Goal: Task Accomplishment & Management: Manage account settings

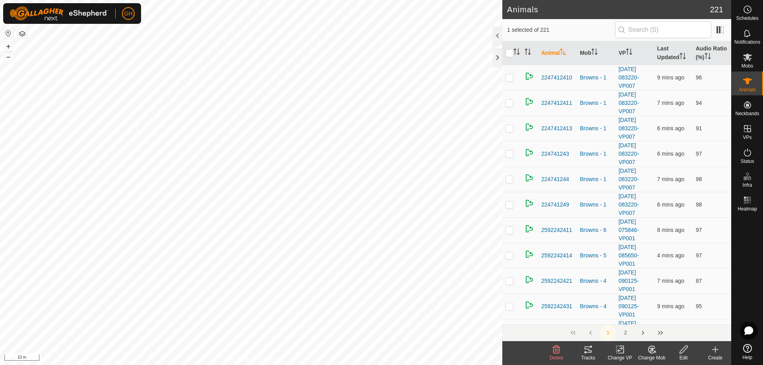
click at [689, 349] on edit-svg-icon at bounding box center [684, 350] width 32 height 10
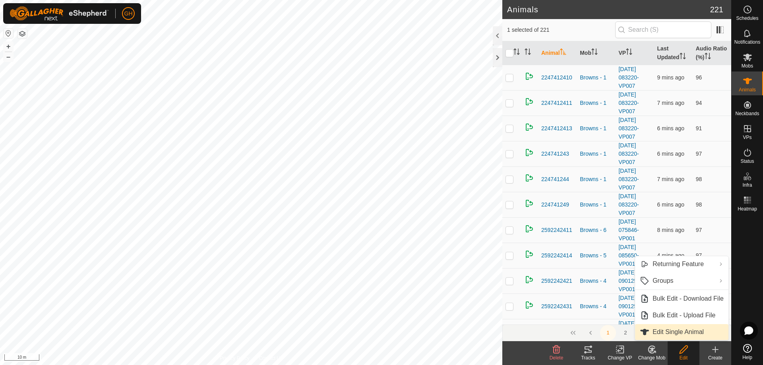
click at [676, 330] on link "Edit Single Animal" at bounding box center [681, 332] width 93 height 16
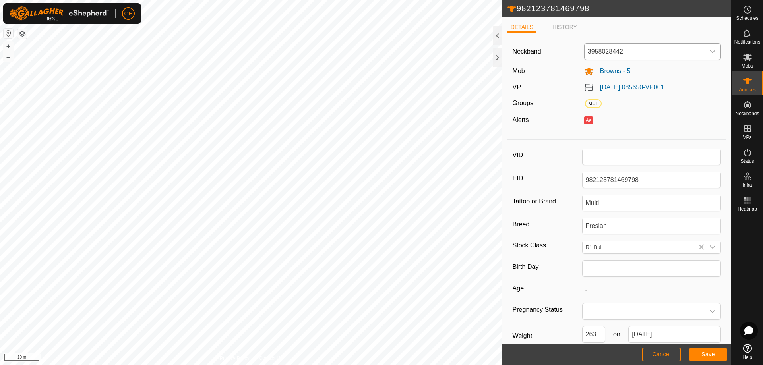
click at [648, 49] on span "3958028442" at bounding box center [645, 52] width 120 height 16
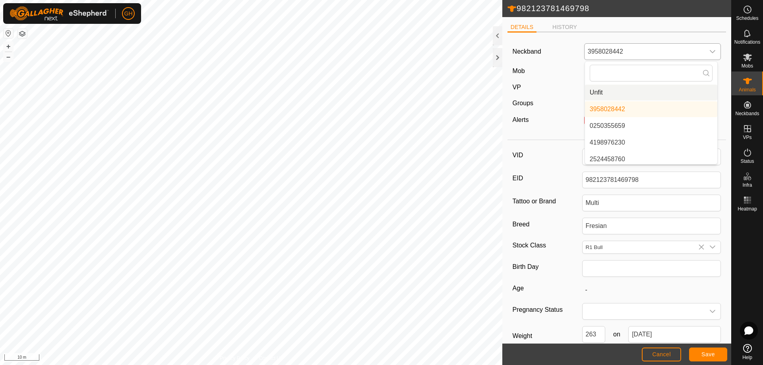
click at [631, 98] on li "Unfit" at bounding box center [651, 93] width 132 height 16
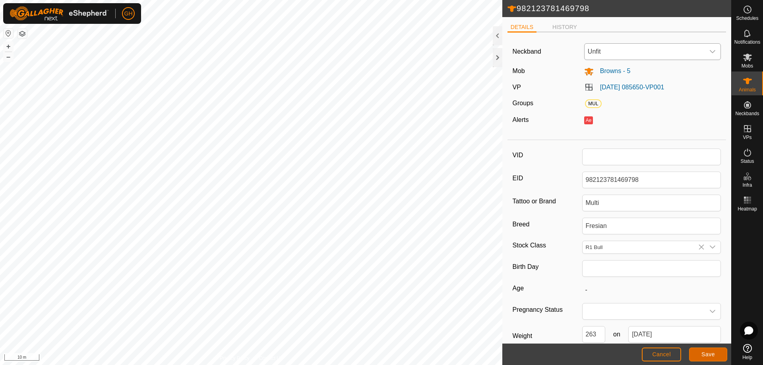
click at [709, 353] on span "Save" at bounding box center [709, 354] width 14 height 6
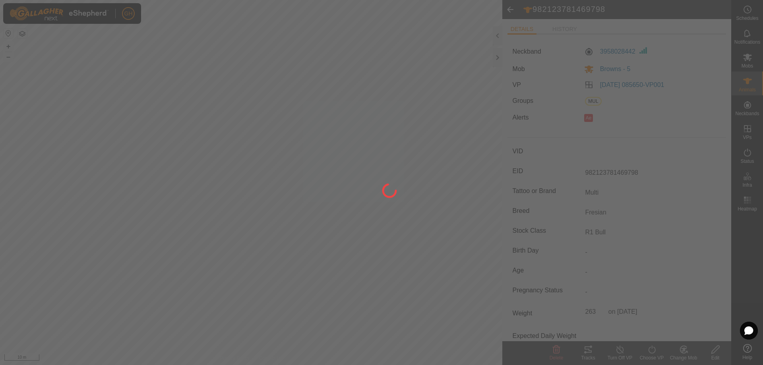
type input "-"
type input "263 kg"
type input "-"
